Goal: Task Accomplishment & Management: Use online tool/utility

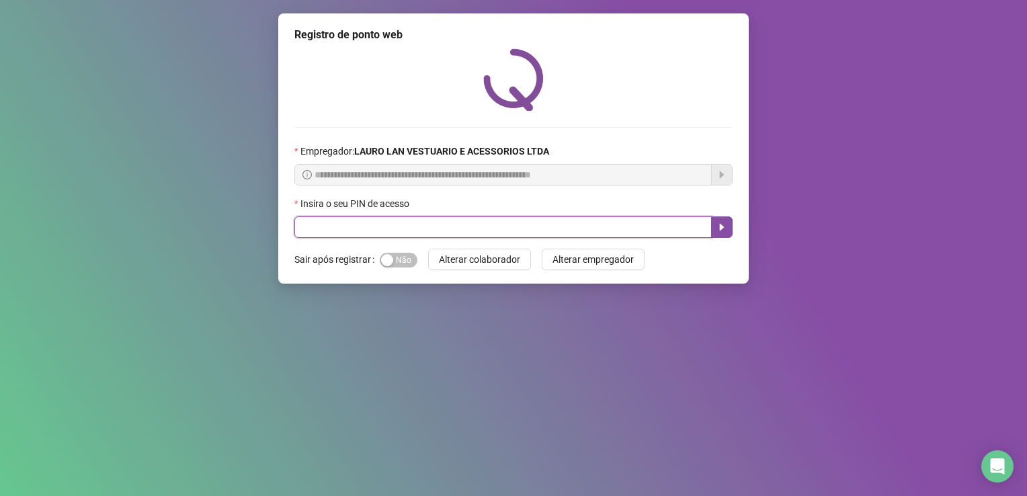
click at [373, 227] on input "text" at bounding box center [502, 227] width 417 height 22
type input "*****"
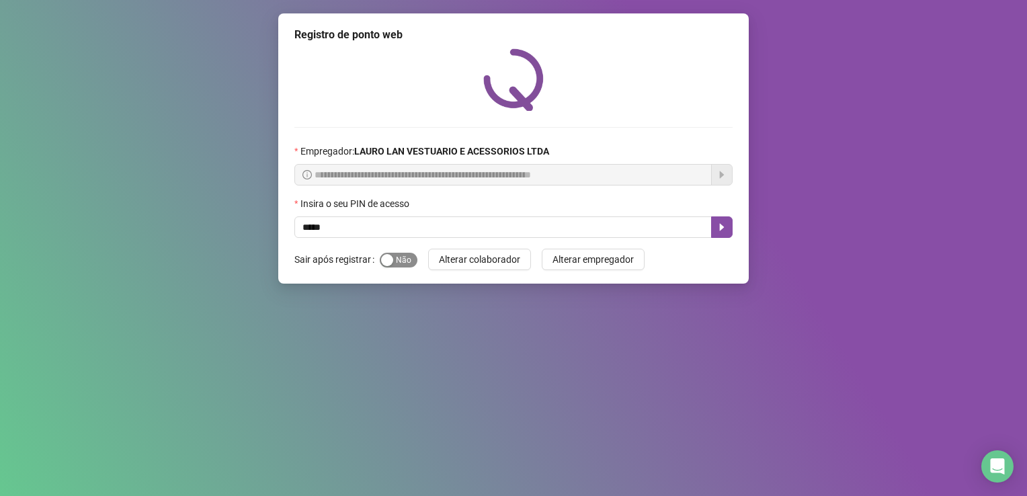
click at [404, 260] on span "Sim Não" at bounding box center [399, 260] width 38 height 15
click at [721, 229] on icon "caret-right" at bounding box center [722, 227] width 5 height 7
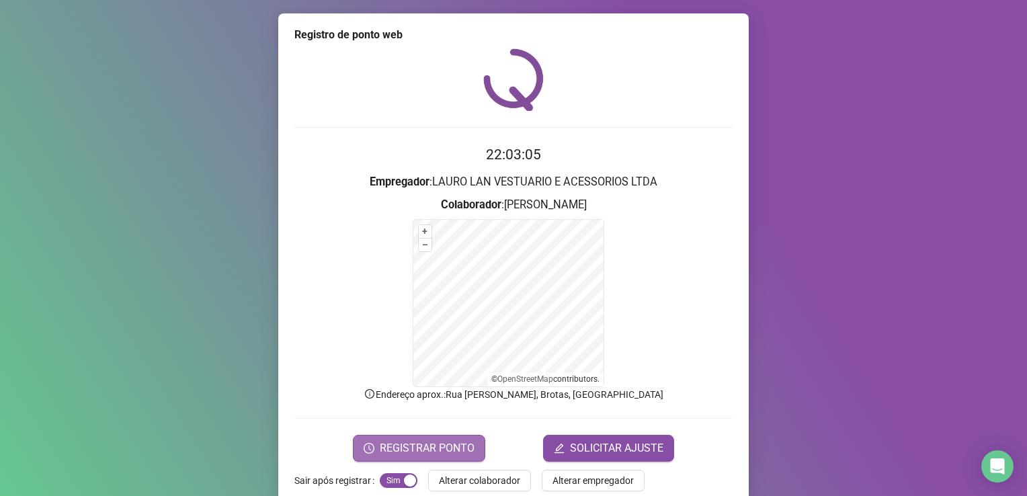
click at [440, 444] on span "REGISTRAR PONTO" at bounding box center [427, 448] width 95 height 16
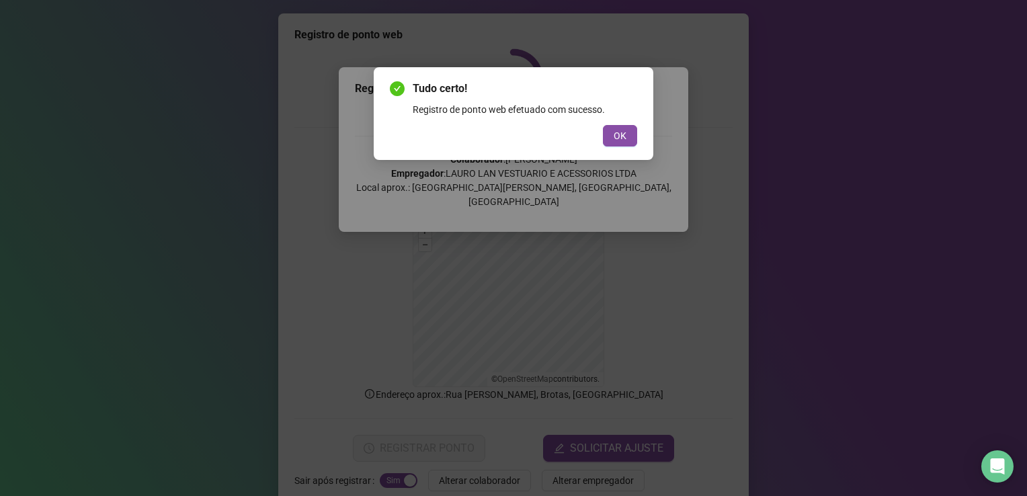
click at [621, 122] on div "Tudo certo! Registro de ponto web efetuado com sucesso. OK" at bounding box center [513, 114] width 247 height 66
click at [624, 130] on span "OK" at bounding box center [620, 135] width 13 height 15
